Goal: Transaction & Acquisition: Purchase product/service

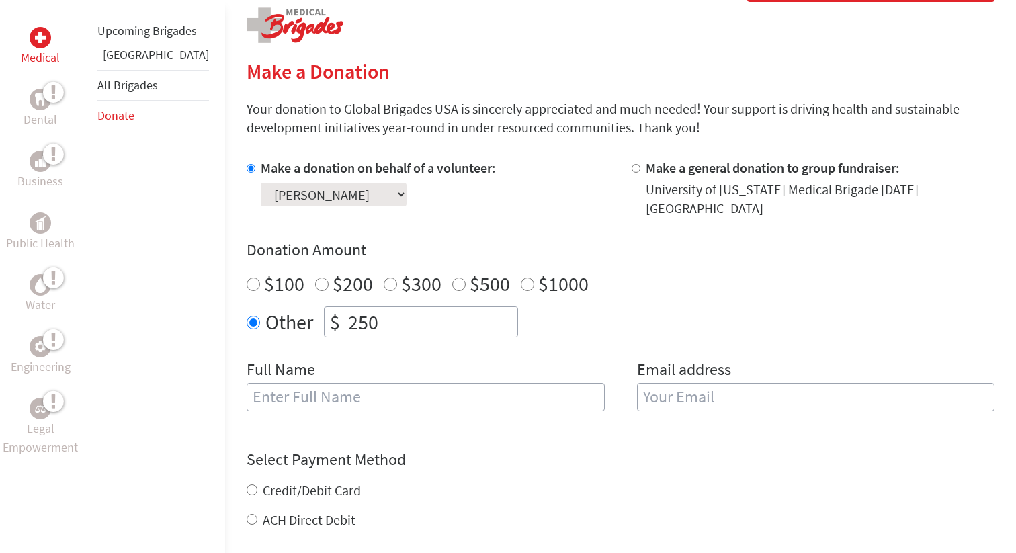
click at [297, 398] on input "text" at bounding box center [426, 397] width 358 height 28
type input "[PERSON_NAME]"
click at [698, 383] on input "email" at bounding box center [816, 397] width 358 height 28
type input "[EMAIL_ADDRESS][DOMAIN_NAME]"
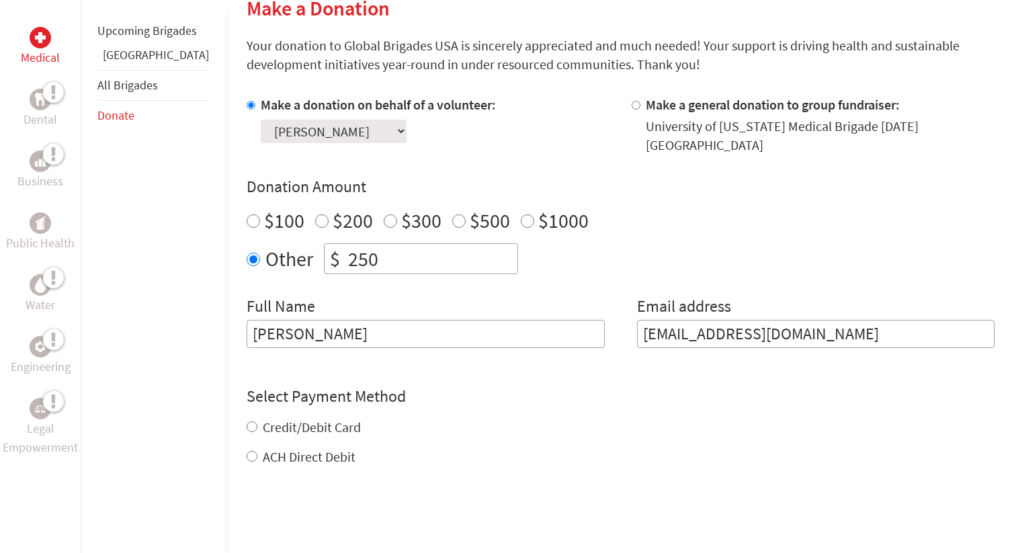
scroll to position [372, 0]
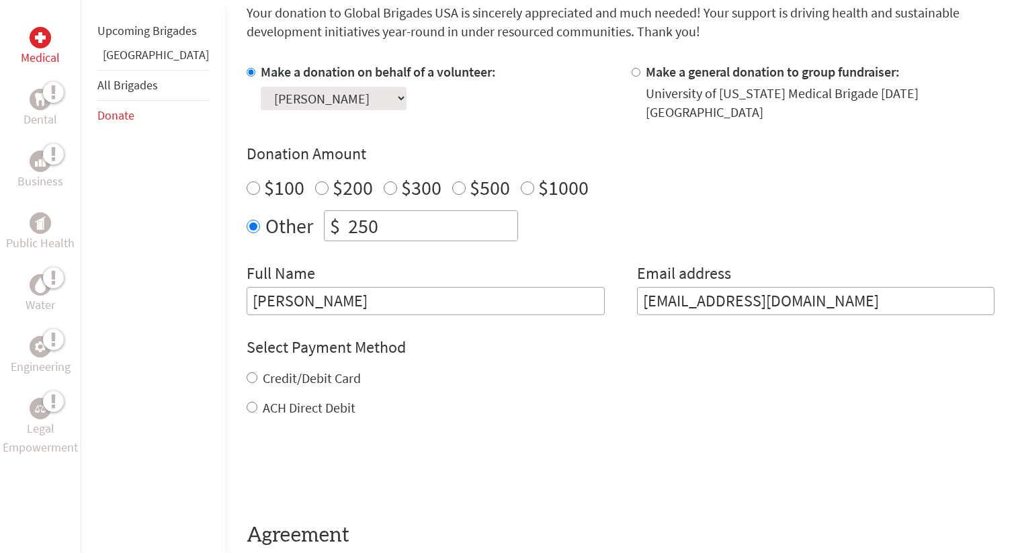
click at [267, 376] on div "Credit/Debit Card ACH Direct Debit" at bounding box center [621, 393] width 748 height 48
click at [263, 370] on label "Credit/Debit Card" at bounding box center [312, 378] width 98 height 17
click at [249, 372] on input "Credit/Debit Card" at bounding box center [252, 377] width 11 height 11
radio input "true"
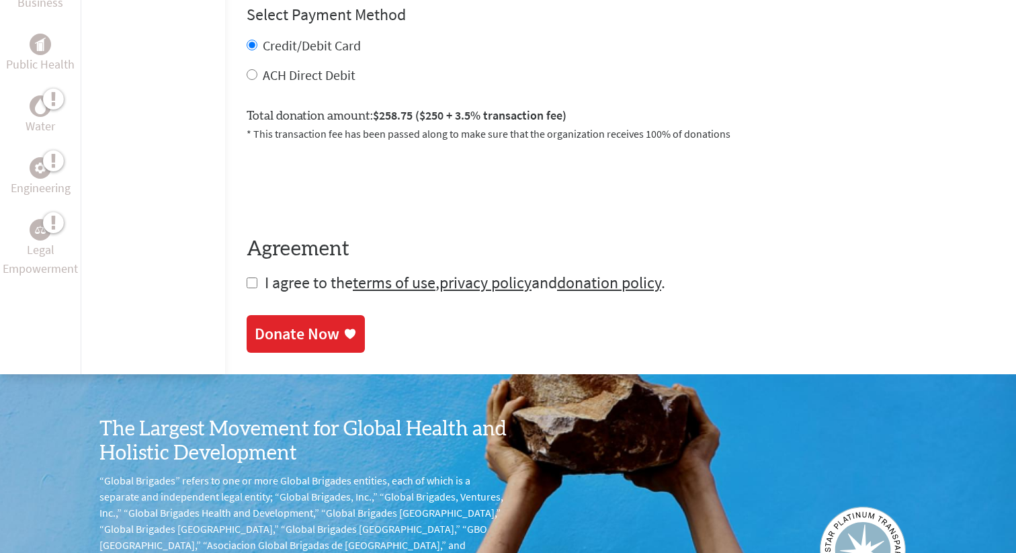
scroll to position [707, 0]
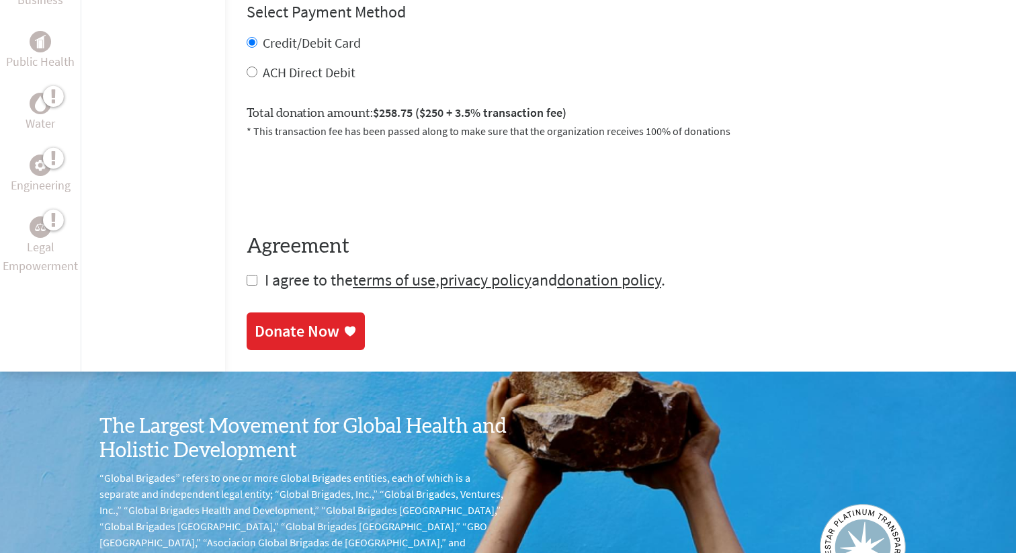
click at [247, 275] on input "checkbox" at bounding box center [252, 280] width 11 height 11
checkbox input "true"
click at [289, 323] on div "Donate Now" at bounding box center [297, 333] width 85 height 22
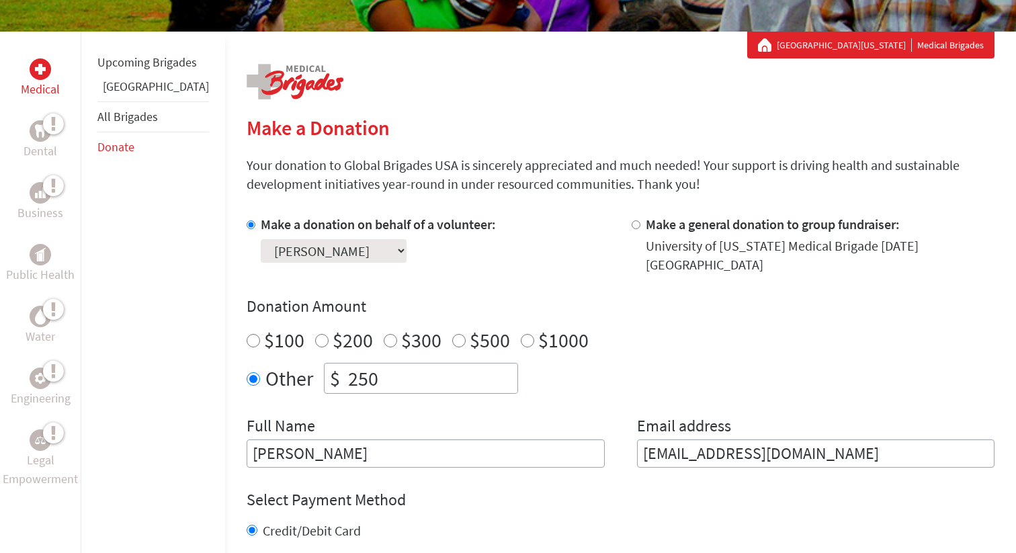
scroll to position [337, 0]
